Goal: Find specific page/section: Find specific page/section

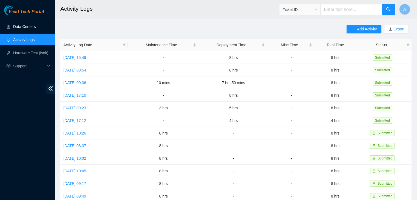
click at [27, 27] on link "Data Centers" at bounding box center [24, 26] width 22 height 4
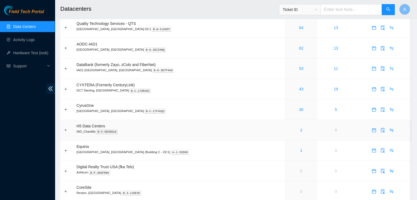
scroll to position [20, 0]
click at [300, 130] on link "2" at bounding box center [301, 130] width 2 height 4
